Goal: Task Accomplishment & Management: Complete application form

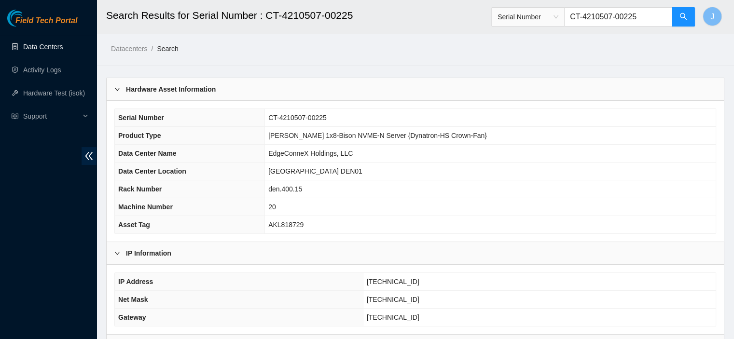
click at [35, 46] on link "Data Centers" at bounding box center [43, 47] width 40 height 8
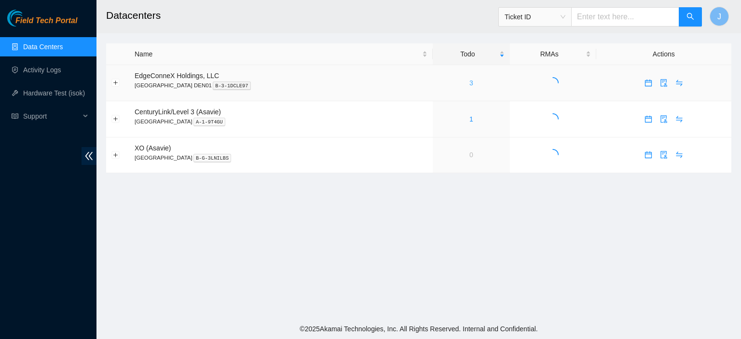
click at [469, 83] on link "3" at bounding box center [471, 83] width 4 height 8
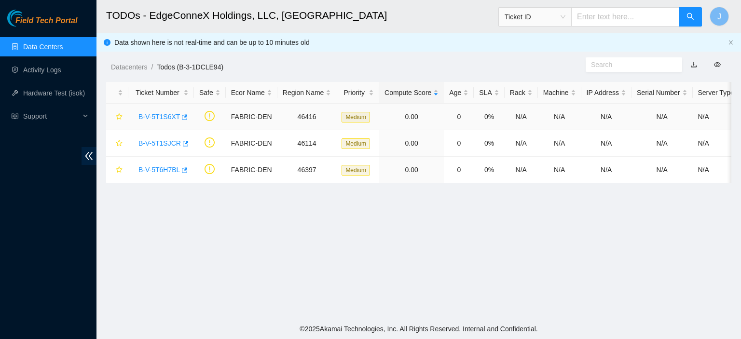
click at [151, 117] on link "B-V-5T1S6XT" at bounding box center [158, 117] width 41 height 8
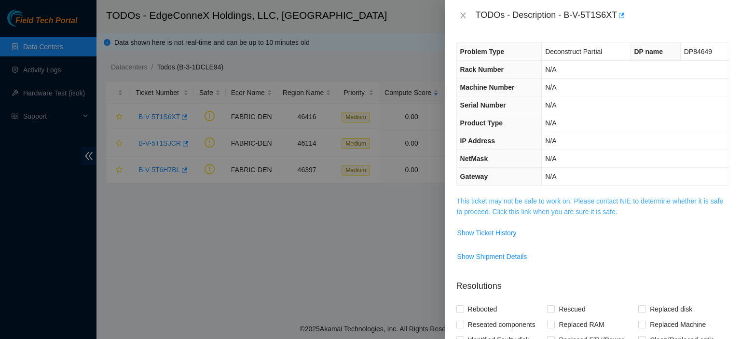
click at [544, 210] on link "This ticket may not be safe to work on. Please contact NIE to determine whether…" at bounding box center [590, 206] width 266 height 18
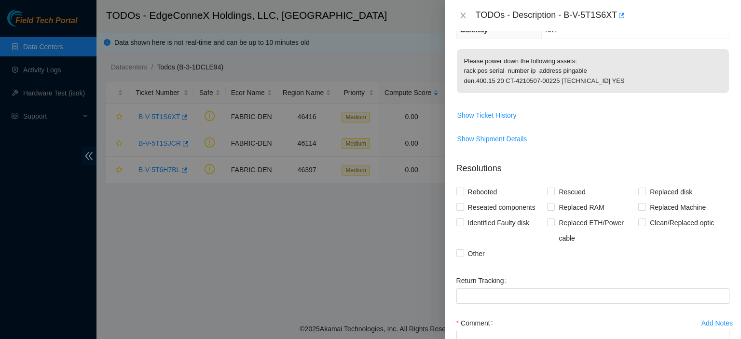
scroll to position [151, 0]
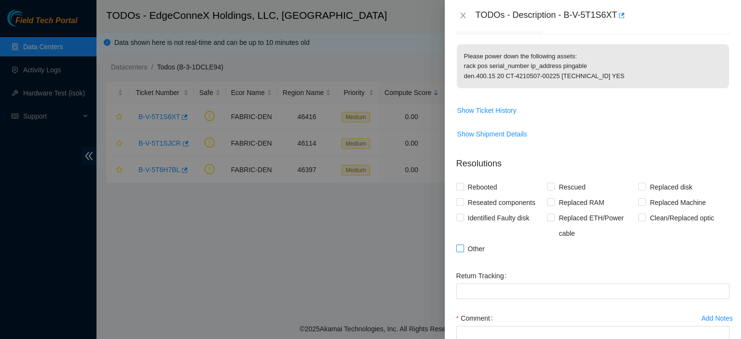
click at [461, 251] on input "Other" at bounding box center [459, 248] width 7 height 7
checkbox input "true"
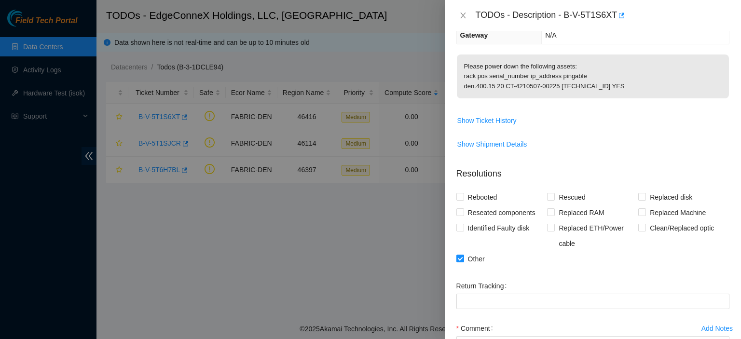
scroll to position [139, 0]
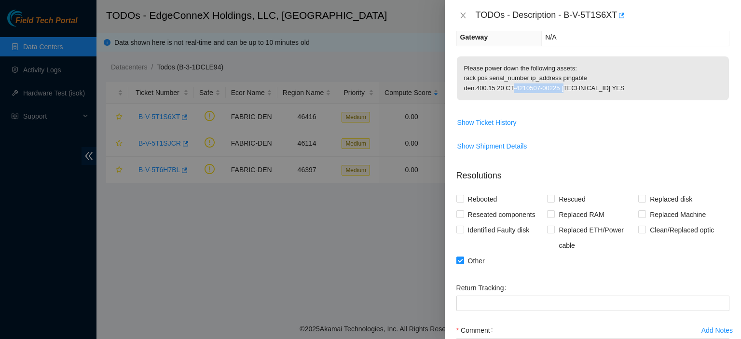
drag, startPoint x: 556, startPoint y: 97, endPoint x: 504, endPoint y: 99, distance: 51.6
click at [504, 99] on p "Please power down the following assets: rack pos serial_number ip_address pinga…" at bounding box center [593, 78] width 272 height 44
copy p "CT-4210507-00225"
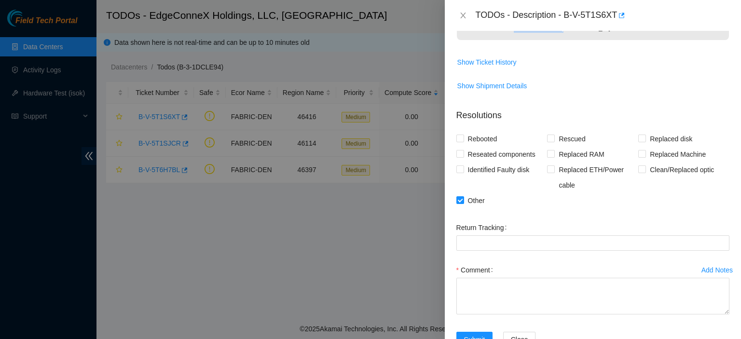
scroll to position [239, 0]
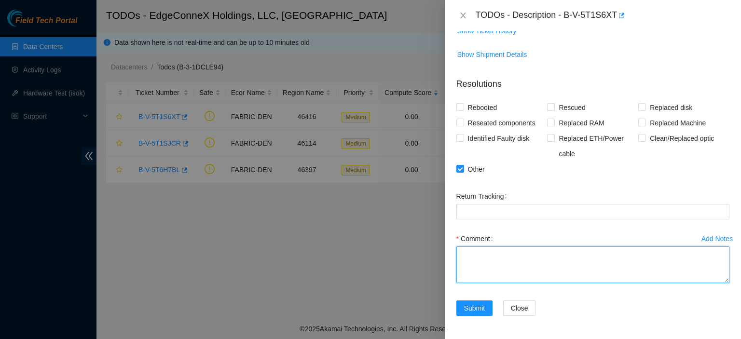
click at [559, 257] on textarea "Comment" at bounding box center [592, 264] width 273 height 37
click at [559, 256] on textarea "Comment" at bounding box center [592, 264] width 273 height 37
type textarea "R"
type textarea "Powered down and removed server. Packaged server for fedex pick up."
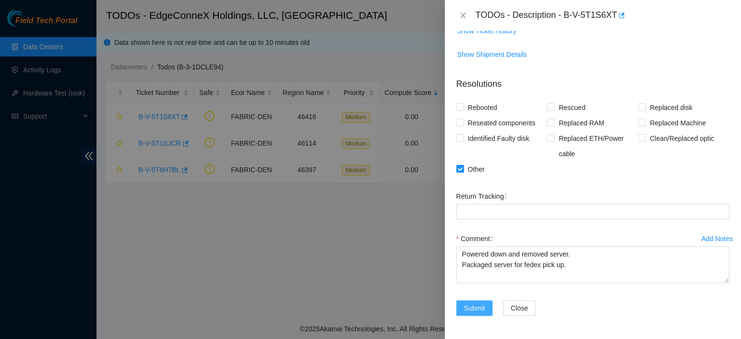
click at [477, 309] on span "Submit" at bounding box center [474, 308] width 21 height 11
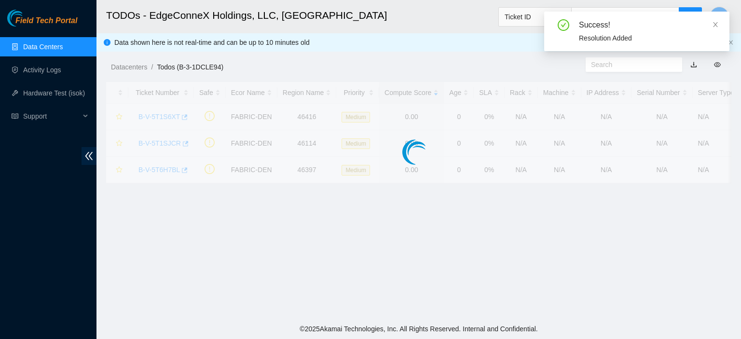
scroll to position [215, 0]
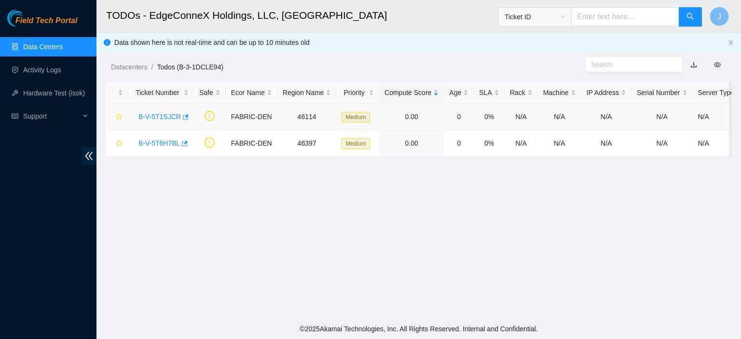
click at [168, 117] on link "B-V-5T1SJCR" at bounding box center [159, 117] width 42 height 8
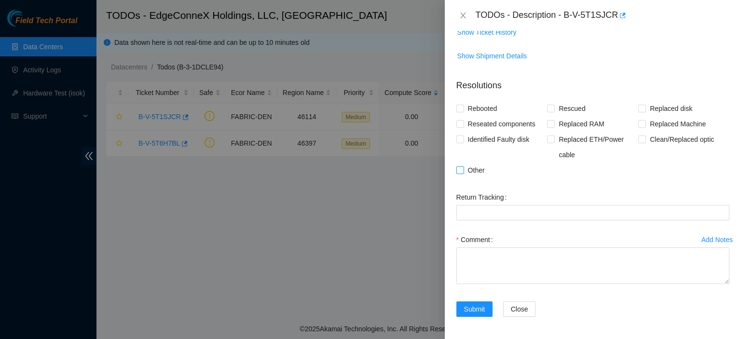
click at [462, 169] on input "Other" at bounding box center [459, 169] width 7 height 7
checkbox input "true"
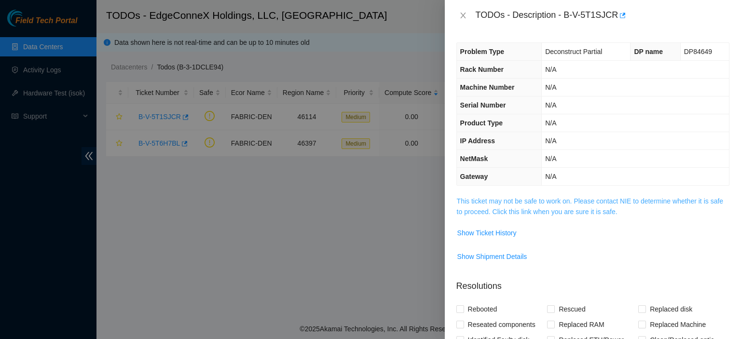
click at [586, 211] on link "This ticket may not be safe to work on. Please contact NIE to determine whether…" at bounding box center [590, 206] width 266 height 18
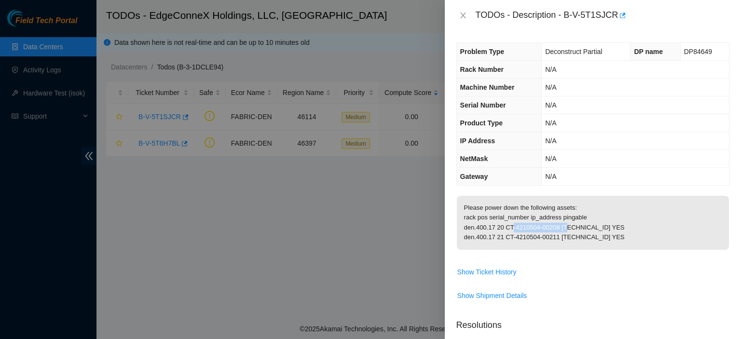
drag, startPoint x: 557, startPoint y: 237, endPoint x: 505, endPoint y: 237, distance: 52.6
click at [505, 237] on p "Please power down the following assets: rack pos serial_number ip_address pinga…" at bounding box center [593, 223] width 272 height 54
copy p "CT-4210504-00208"
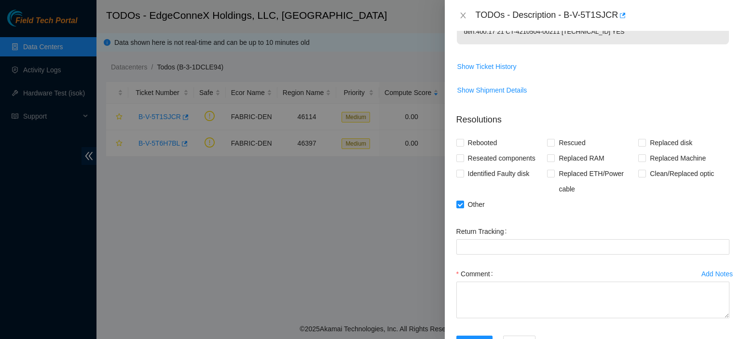
scroll to position [239, 0]
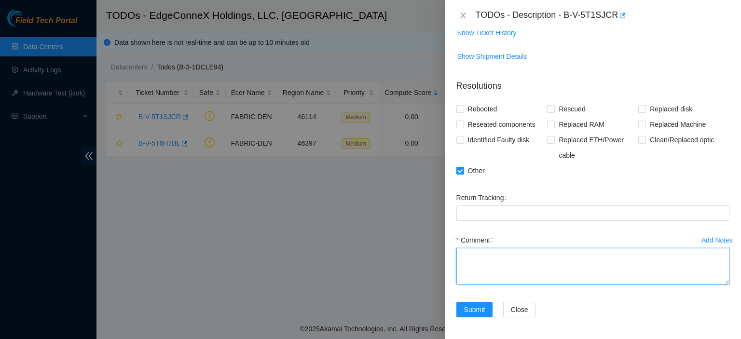
click at [562, 271] on textarea "Comment" at bounding box center [592, 266] width 273 height 37
paste textarea "CT-4210504-00208"
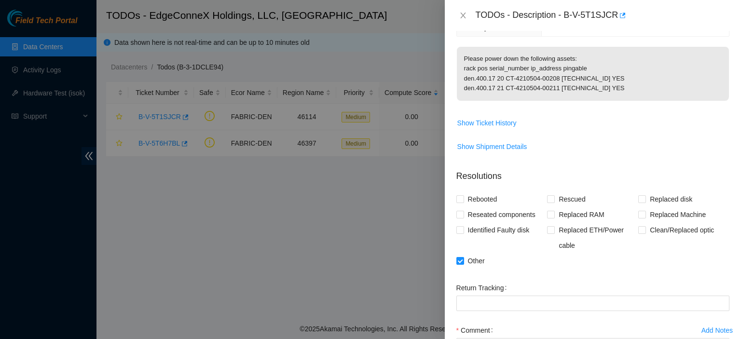
scroll to position [79, 0]
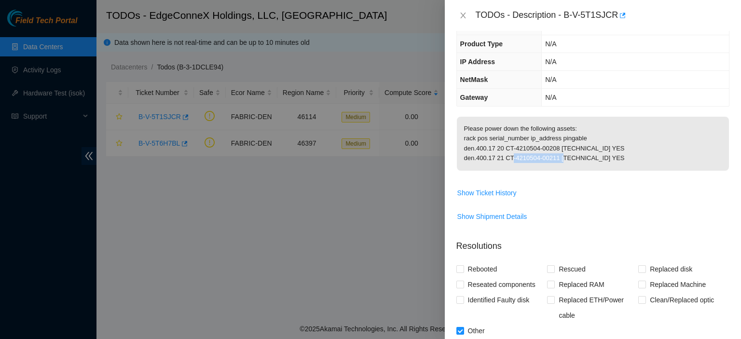
drag, startPoint x: 556, startPoint y: 167, endPoint x: 504, endPoint y: 166, distance: 51.1
click at [504, 166] on p "Please power down the following assets: rack pos serial_number ip_address pinga…" at bounding box center [593, 144] width 272 height 54
copy p "CT-4210504-00211"
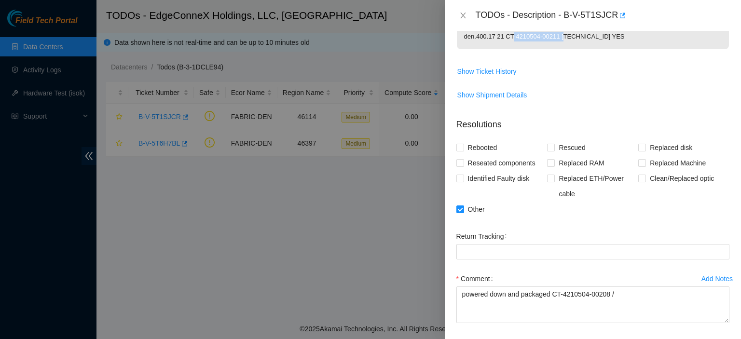
scroll to position [249, 0]
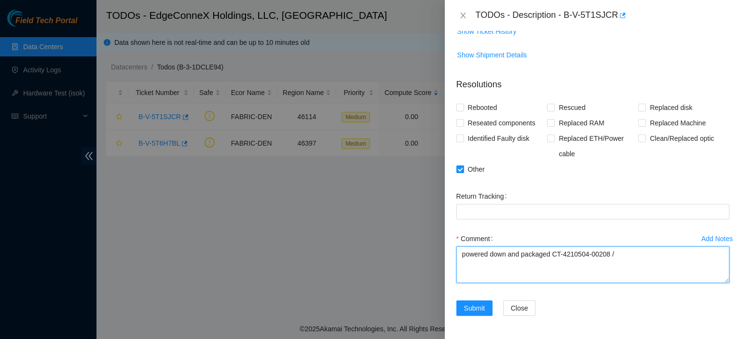
click at [618, 255] on textarea "powered down and packaged CT-4210504-00208 /" at bounding box center [592, 264] width 273 height 37
paste textarea "CT-4210504-00211"
type textarea "powered down and packaged CT-4210504-00208 / CT-4210504-00211."
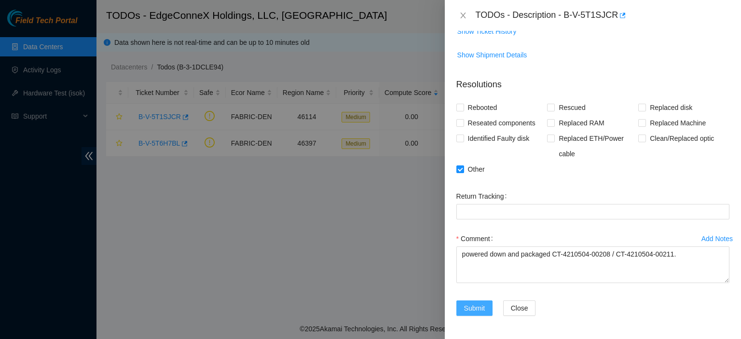
click at [466, 308] on span "Submit" at bounding box center [474, 308] width 21 height 11
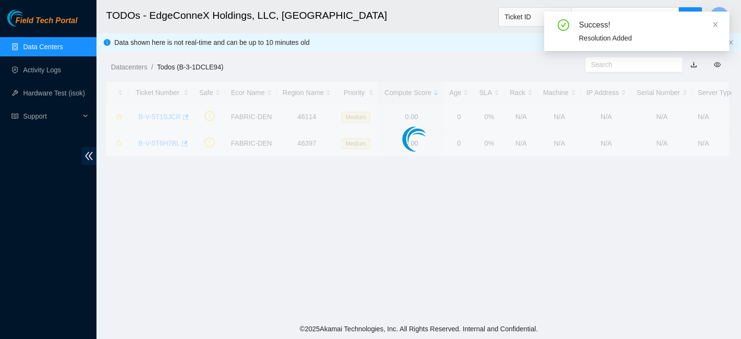
scroll to position [215, 0]
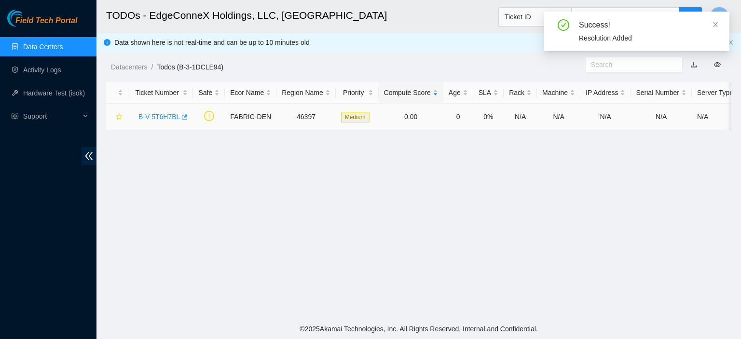
click at [155, 117] on link "B-V-5T6H7BL" at bounding box center [158, 117] width 41 height 8
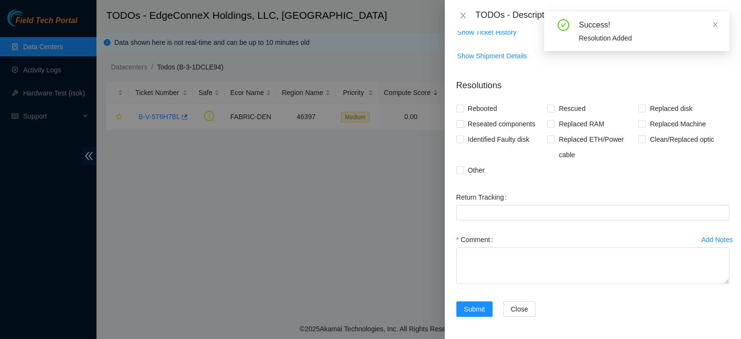
scroll to position [0, 0]
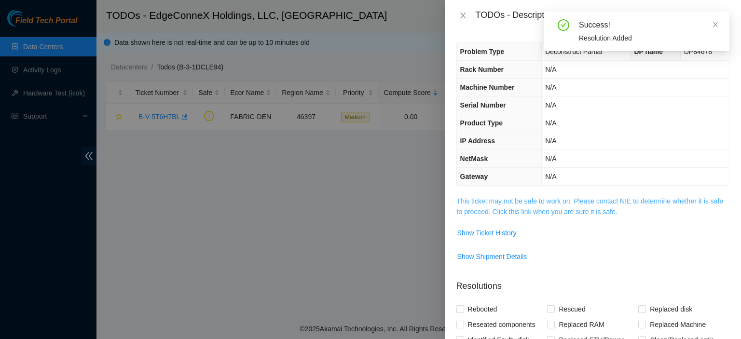
click at [537, 210] on link "This ticket may not be safe to work on. Please contact NIE to determine whether…" at bounding box center [590, 206] width 266 height 18
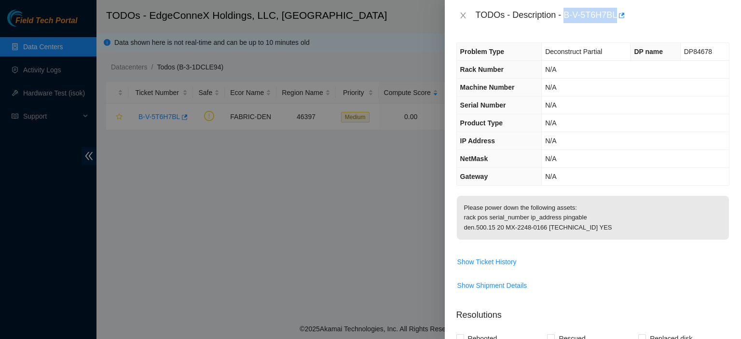
drag, startPoint x: 616, startPoint y: 15, endPoint x: 565, endPoint y: 13, distance: 51.2
click at [565, 13] on div "TODOs - Description - B-V-5T6H7BL" at bounding box center [603, 15] width 254 height 15
copy div "B-V-5T6H7BL"
